Goal: Task Accomplishment & Management: Use online tool/utility

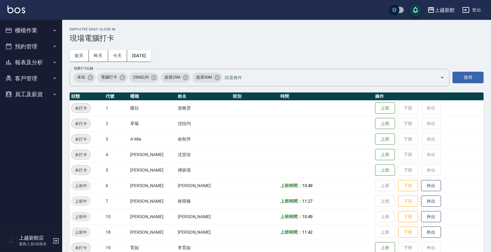
scroll to position [78, 0]
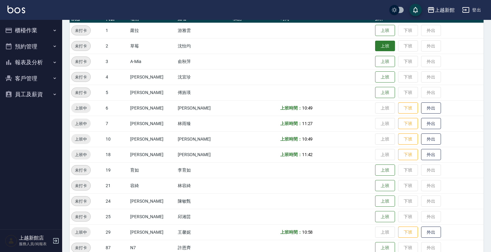
click at [378, 43] on button "上班" at bounding box center [385, 46] width 20 height 11
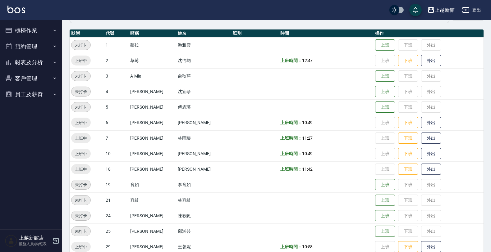
scroll to position [19, 0]
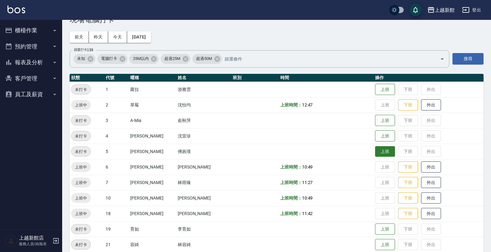
click at [379, 148] on button "上班" at bounding box center [385, 151] width 20 height 11
click at [16, 76] on button "客戶管理" at bounding box center [30, 79] width 57 height 16
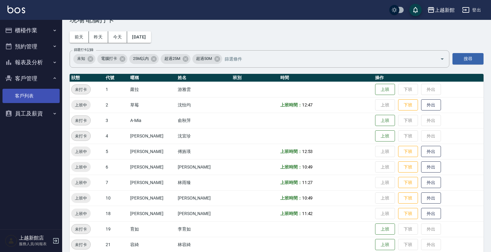
click at [18, 93] on link "客戶列表" at bounding box center [30, 96] width 57 height 14
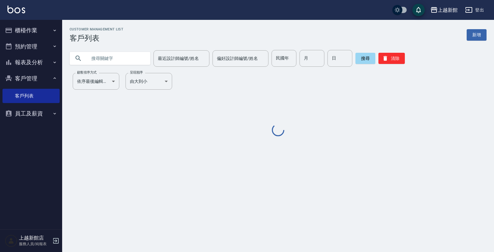
drag, startPoint x: 85, startPoint y: 64, endPoint x: 86, endPoint y: 59, distance: 5.0
click at [85, 63] on div at bounding box center [110, 58] width 81 height 13
drag, startPoint x: 86, startPoint y: 59, endPoint x: 97, endPoint y: 55, distance: 11.2
click at [86, 59] on div at bounding box center [110, 58] width 81 height 13
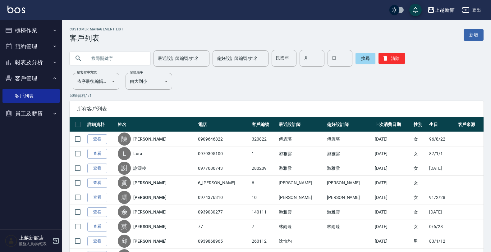
drag, startPoint x: 100, startPoint y: 58, endPoint x: 97, endPoint y: 64, distance: 6.5
click at [97, 64] on input "text" at bounding box center [116, 58] width 58 height 17
type input "陳"
